Goal: Information Seeking & Learning: Understand process/instructions

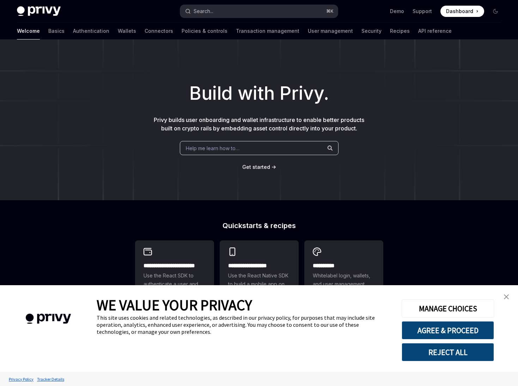
click at [236, 10] on button "Search... ⌘ K" at bounding box center [259, 11] width 158 height 13
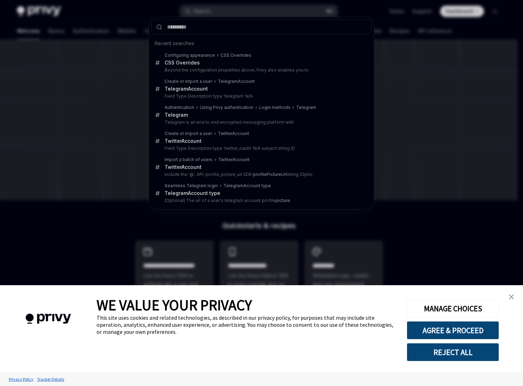
type input "*"
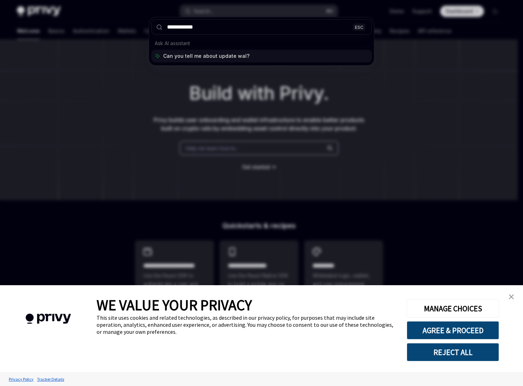
type input "**********"
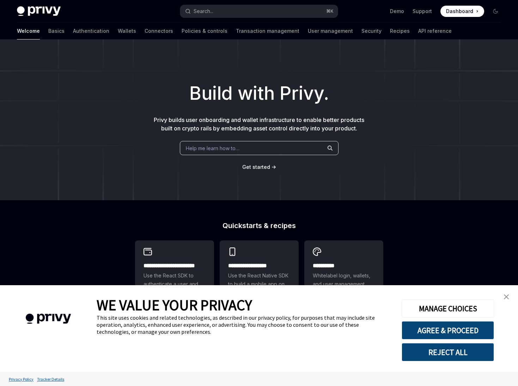
type textarea "*"
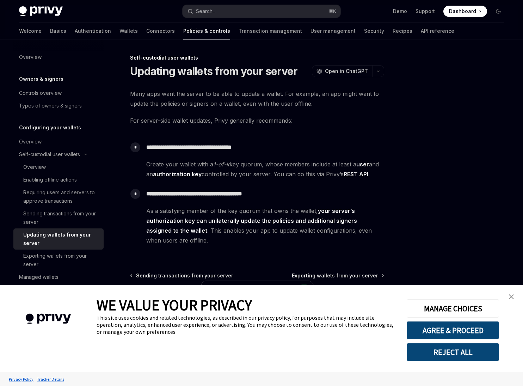
click at [510, 293] on link "close banner" at bounding box center [511, 297] width 14 height 14
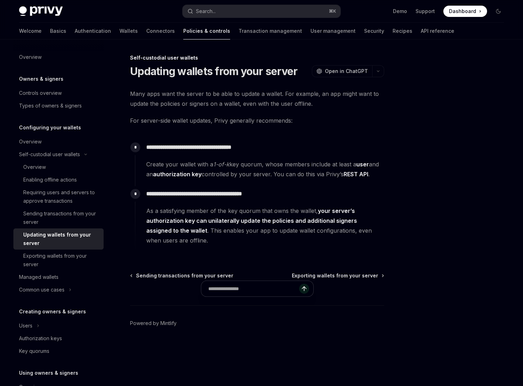
click at [221, 152] on p "**********" at bounding box center [265, 147] width 238 height 10
click at [197, 176] on strong "authorization key" at bounding box center [177, 174] width 49 height 7
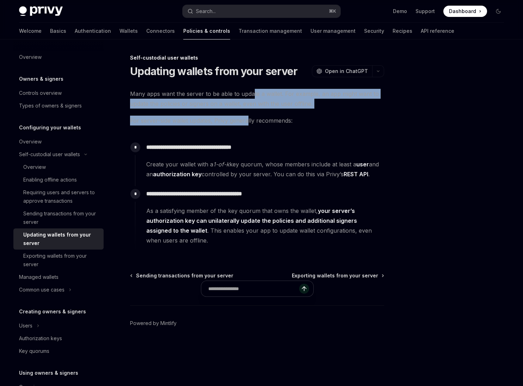
drag, startPoint x: 251, startPoint y: 94, endPoint x: 248, endPoint y: 118, distance: 23.9
click at [248, 118] on div "**********" at bounding box center [257, 171] width 254 height 164
click at [248, 118] on span "For server-side wallet updates, Privy generally recommends:" at bounding box center [257, 121] width 254 height 10
drag, startPoint x: 246, startPoint y: 116, endPoint x: 247, endPoint y: 97, distance: 19.7
click at [247, 97] on div "**********" at bounding box center [257, 171] width 254 height 164
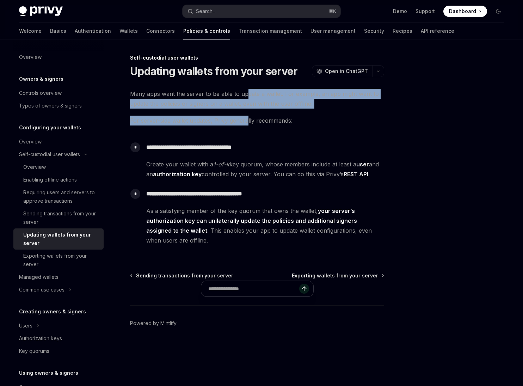
click at [247, 96] on span "Many apps want the server to be able to update a wallet. For example, an app mi…" at bounding box center [257, 99] width 254 height 20
drag, startPoint x: 247, startPoint y: 95, endPoint x: 244, endPoint y: 117, distance: 22.4
click at [244, 117] on div "**********" at bounding box center [257, 171] width 254 height 164
click at [244, 117] on span "For server-side wallet updates, Privy generally recommends:" at bounding box center [257, 121] width 254 height 10
drag, startPoint x: 241, startPoint y: 121, endPoint x: 242, endPoint y: 94, distance: 26.8
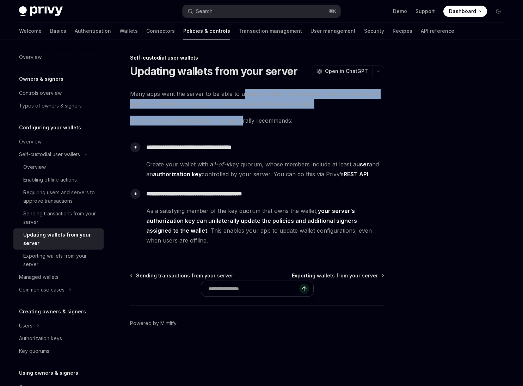
click at [242, 94] on div "**********" at bounding box center [257, 171] width 254 height 164
click at [242, 94] on span "Many apps want the server to be able to update a wallet. For example, an app mi…" at bounding box center [257, 99] width 254 height 20
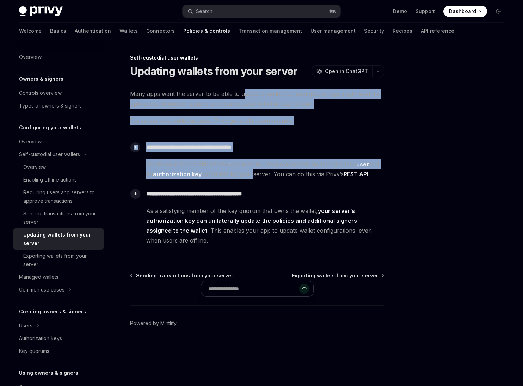
drag, startPoint x: 241, startPoint y: 96, endPoint x: 273, endPoint y: 171, distance: 81.0
click at [252, 172] on div "**********" at bounding box center [257, 171] width 254 height 164
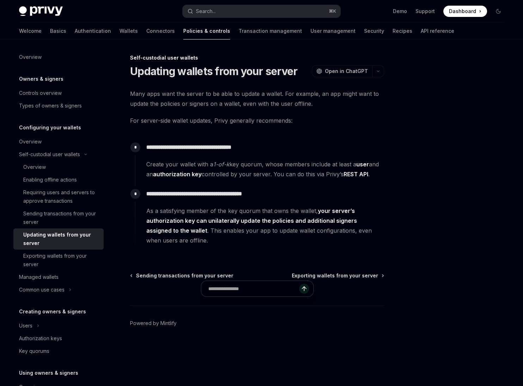
click at [273, 171] on span "Create your wallet with a 1-of-k key quorum, whose members include at least a u…" at bounding box center [265, 169] width 238 height 20
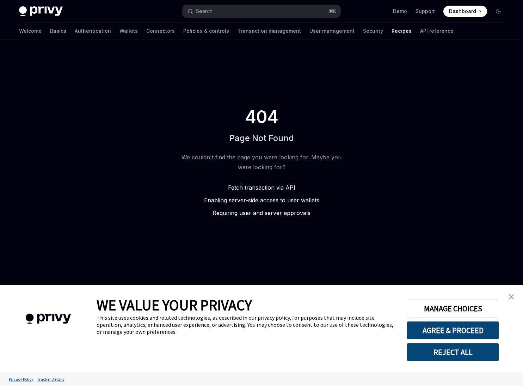
type textarea "*"
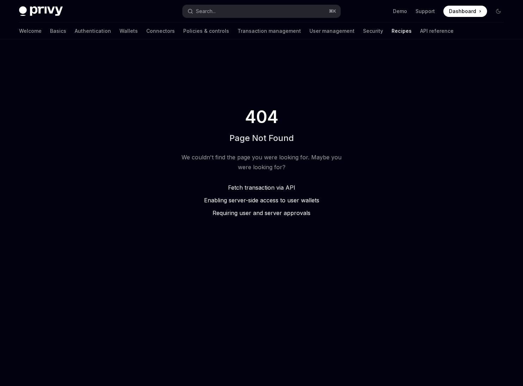
type textarea "*"
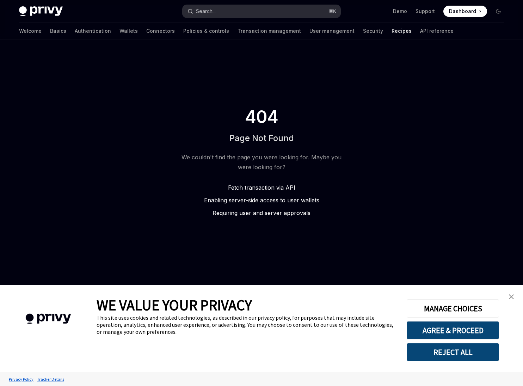
click at [259, 6] on button "Search... ⌘ K" at bounding box center [262, 11] width 158 height 13
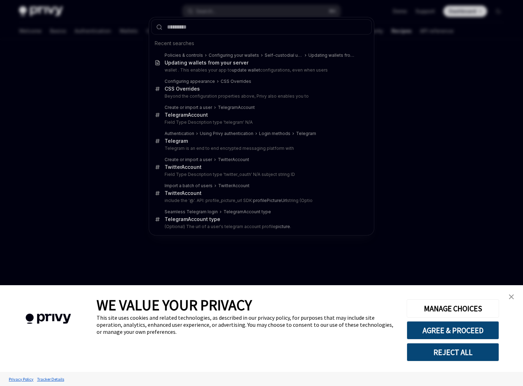
click at [264, 13] on div "Recent searches Policies & controls Configuring your wallets Self-custodial use…" at bounding box center [261, 193] width 523 height 386
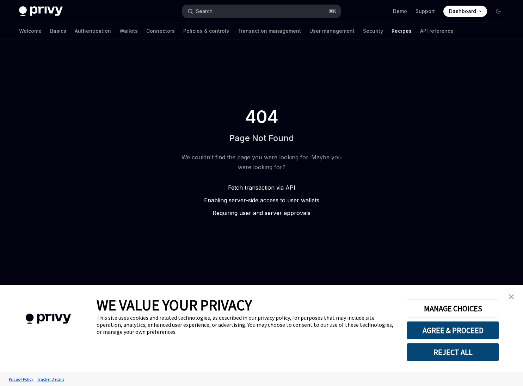
click at [260, 16] on button "Search... ⌘ K" at bounding box center [262, 11] width 158 height 13
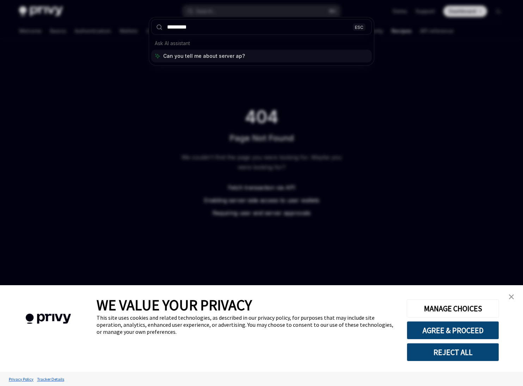
type input "**********"
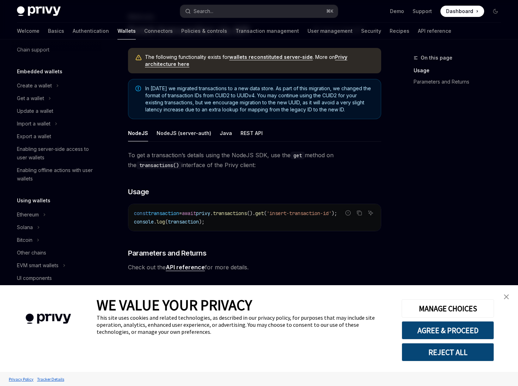
scroll to position [4, 0]
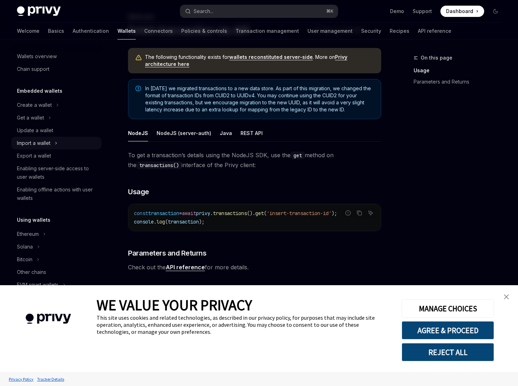
click at [50, 139] on div "Import a wallet" at bounding box center [33, 143] width 33 height 8
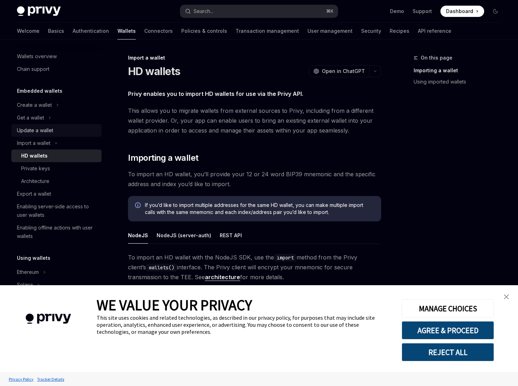
click at [61, 128] on div "Update a wallet" at bounding box center [57, 130] width 80 height 8
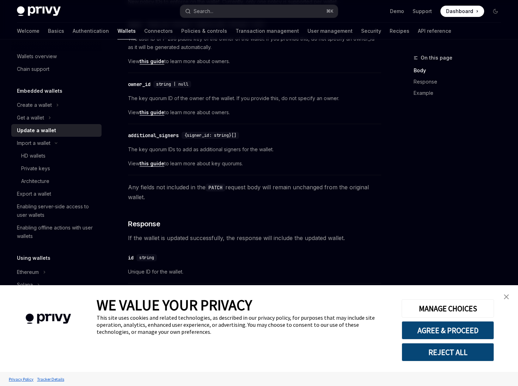
scroll to position [220, 0]
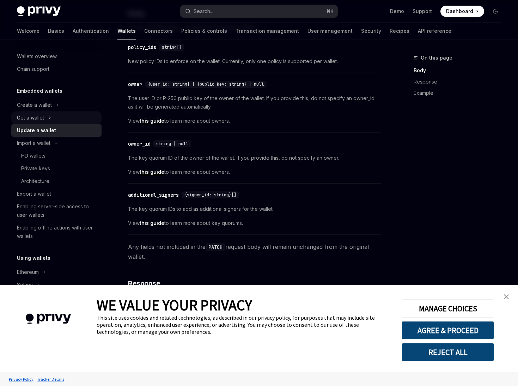
click at [52, 117] on button "Get a wallet" at bounding box center [56, 117] width 90 height 13
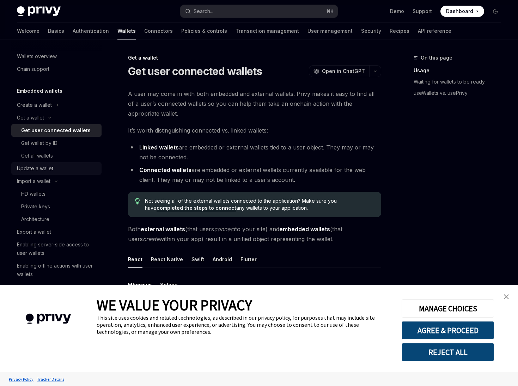
click at [77, 166] on div "Update a wallet" at bounding box center [57, 168] width 80 height 8
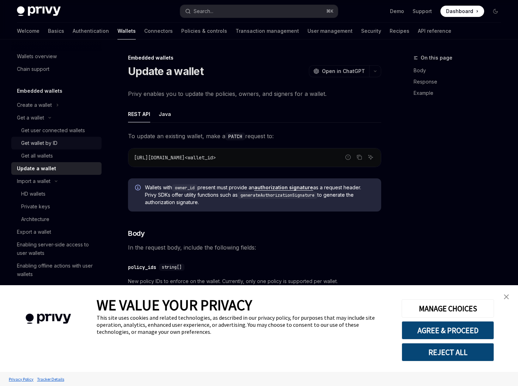
type textarea "*"
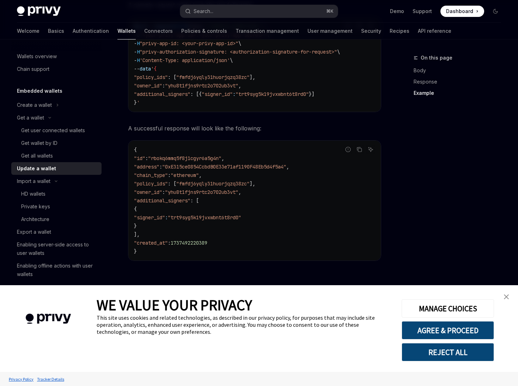
scroll to position [653, 0]
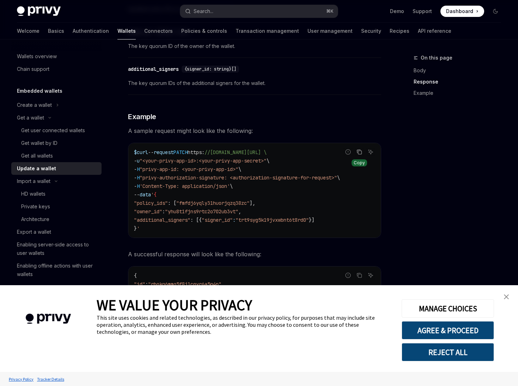
click at [356, 154] on icon "Copy the contents from the code block" at bounding box center [359, 152] width 6 height 6
click at [234, 9] on button "Search... ⌘ K" at bounding box center [259, 11] width 158 height 13
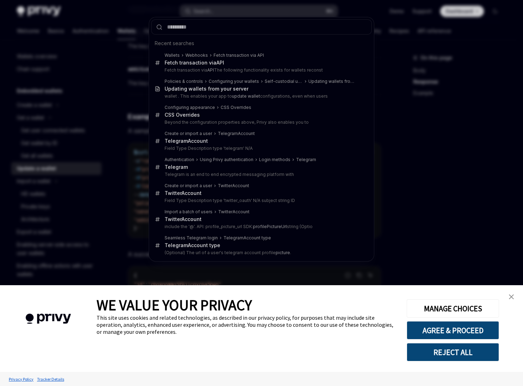
type input "**********"
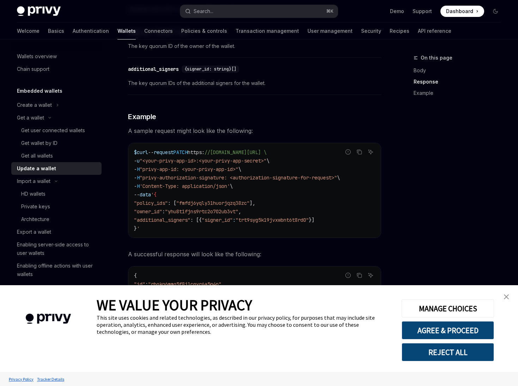
type textarea "*"
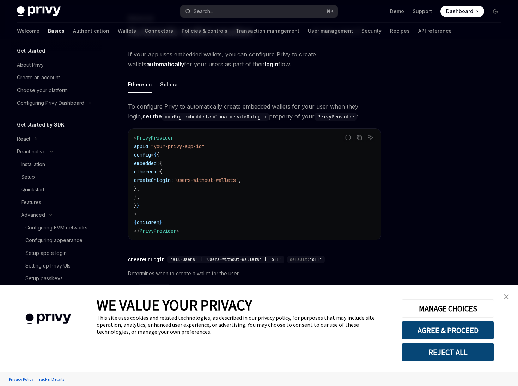
scroll to position [89, 0]
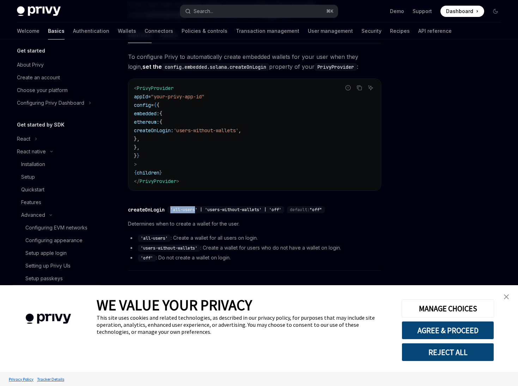
drag, startPoint x: 198, startPoint y: 210, endPoint x: 173, endPoint y: 211, distance: 25.1
click at [173, 211] on span "'all-users' | 'users-without-wallets' | 'off'" at bounding box center [225, 210] width 111 height 6
copy span "'all-users"
click at [191, 212] on span "'all-users' | 'users-without-wallets' | 'off'" at bounding box center [225, 210] width 111 height 6
drag, startPoint x: 198, startPoint y: 211, endPoint x: 174, endPoint y: 212, distance: 24.0
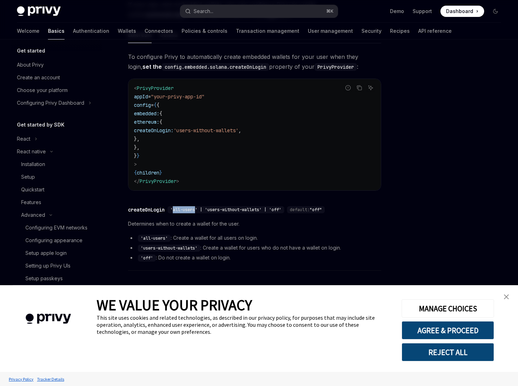
click at [174, 212] on span "'all-users' | 'users-without-wallets' | 'off'" at bounding box center [225, 210] width 111 height 6
copy span "all-users"
click at [289, 217] on div "​ createOnLogin 'all-users' | 'users-without-wallets' | 'off' default: "off" De…" at bounding box center [254, 236] width 253 height 69
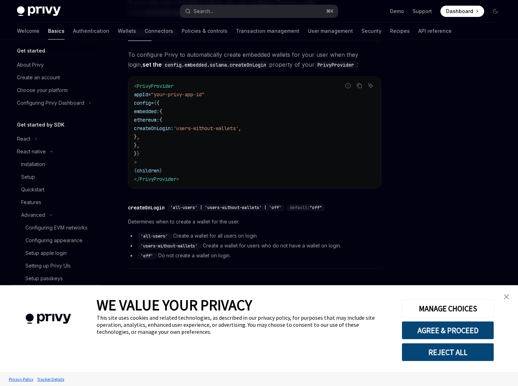
scroll to position [76, 0]
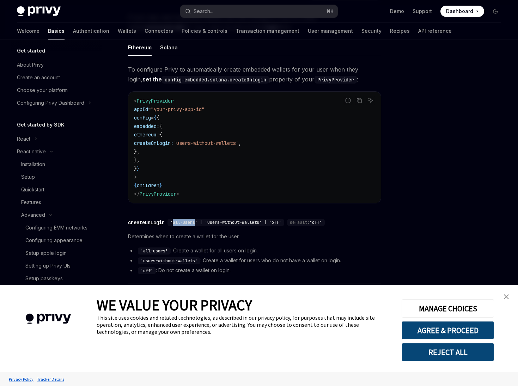
drag, startPoint x: 198, startPoint y: 223, endPoint x: 174, endPoint y: 223, distance: 24.0
click at [174, 223] on span "'all-users' | 'users-without-wallets' | 'off'" at bounding box center [225, 223] width 111 height 6
copy span "all-users"
